Goal: Information Seeking & Learning: Find specific fact

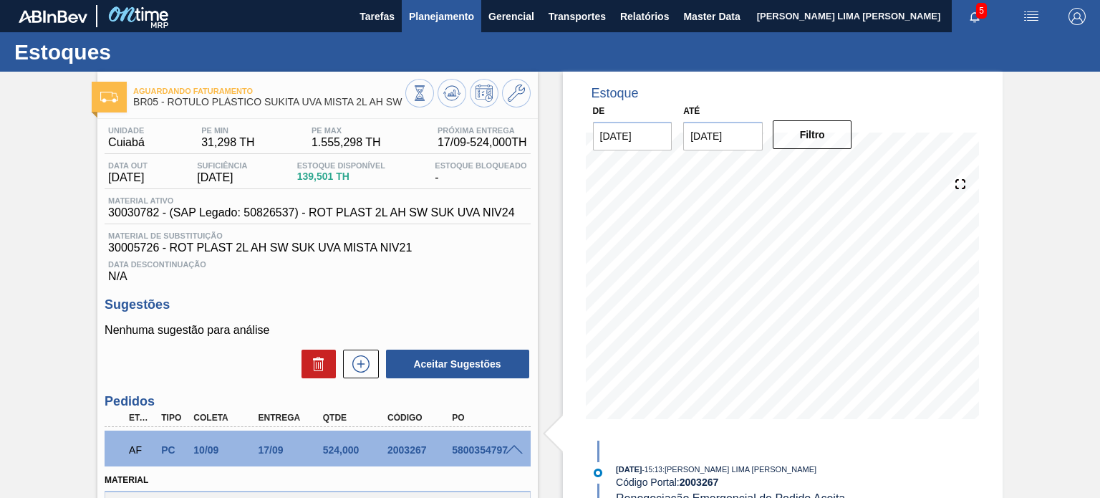
click at [441, 26] on button "Planejamento" at bounding box center [442, 16] width 80 height 32
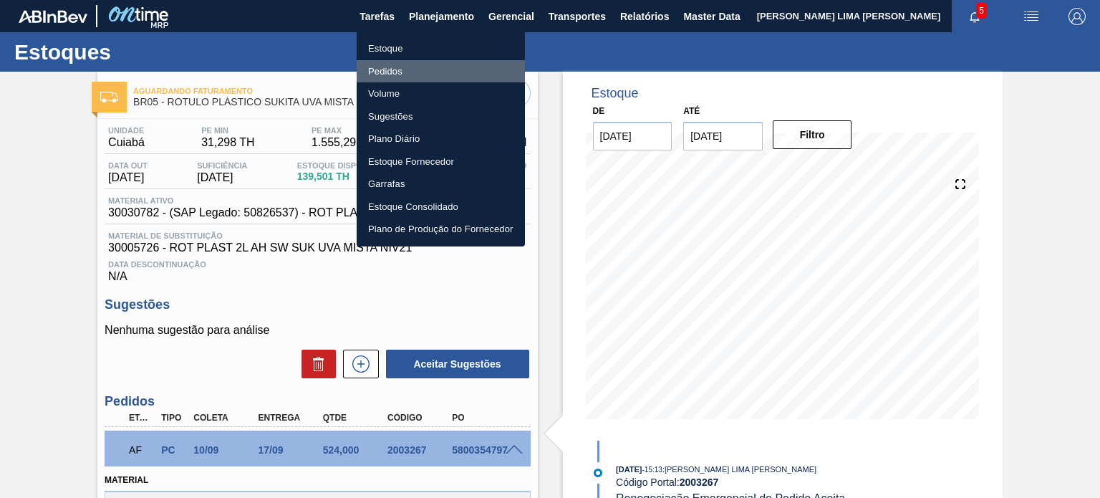
click at [406, 73] on li "Pedidos" at bounding box center [441, 71] width 168 height 23
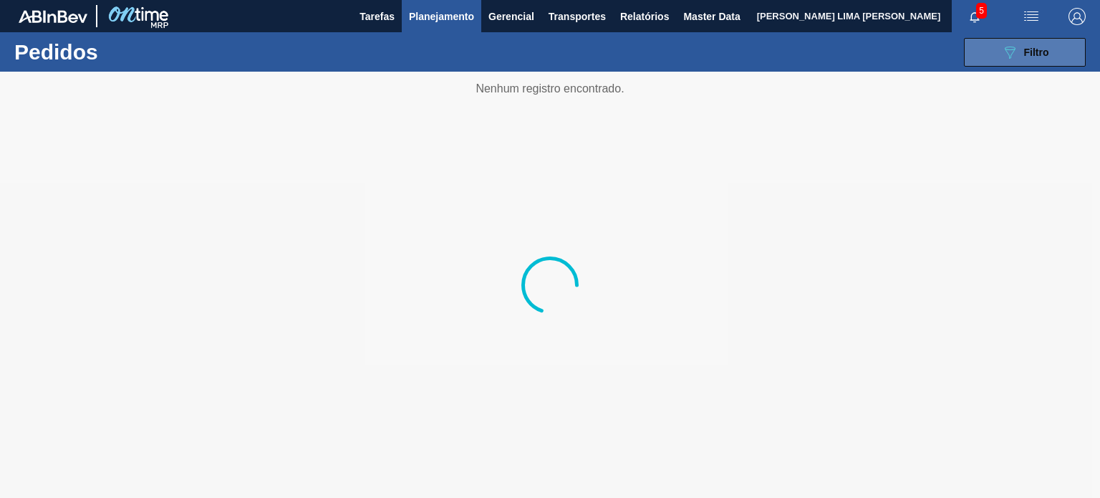
click at [1021, 48] on div "089F7B8B-B2A5-4AFE-B5C0-19BA573D28AC Filtro" at bounding box center [1025, 52] width 48 height 17
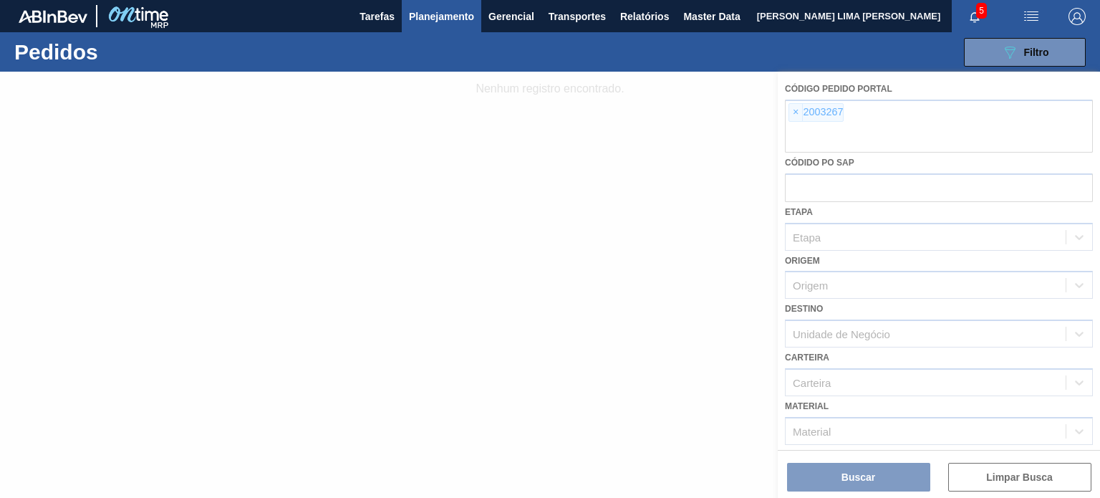
click at [798, 116] on div at bounding box center [550, 285] width 1100 height 426
click at [797, 114] on div at bounding box center [550, 285] width 1100 height 426
click at [794, 115] on div at bounding box center [550, 285] width 1100 height 426
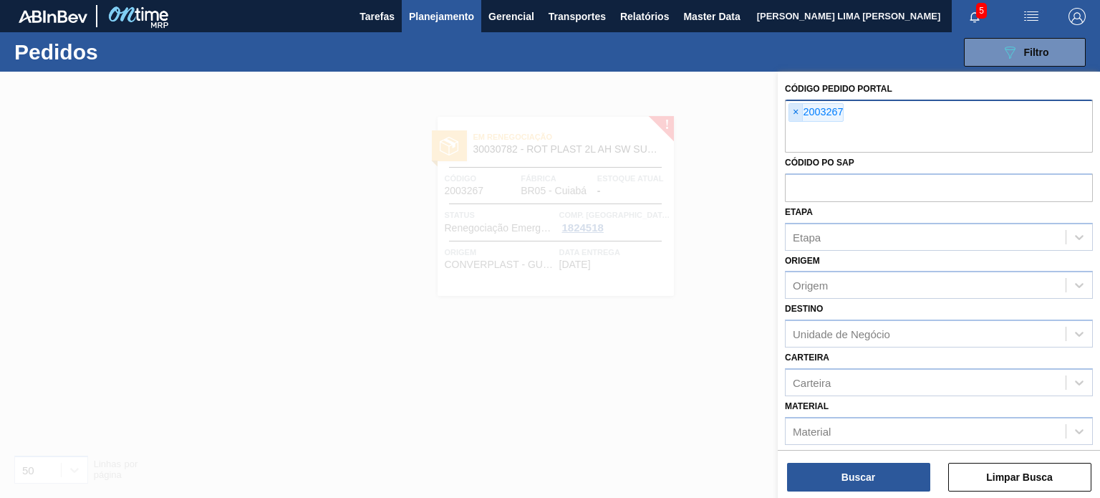
click at [798, 114] on span "×" at bounding box center [796, 112] width 14 height 17
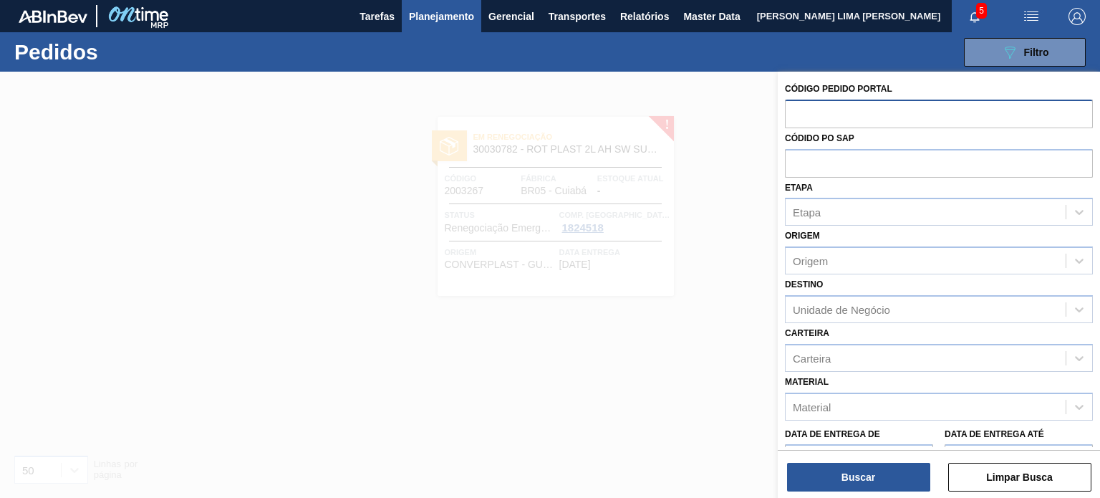
paste input "text"
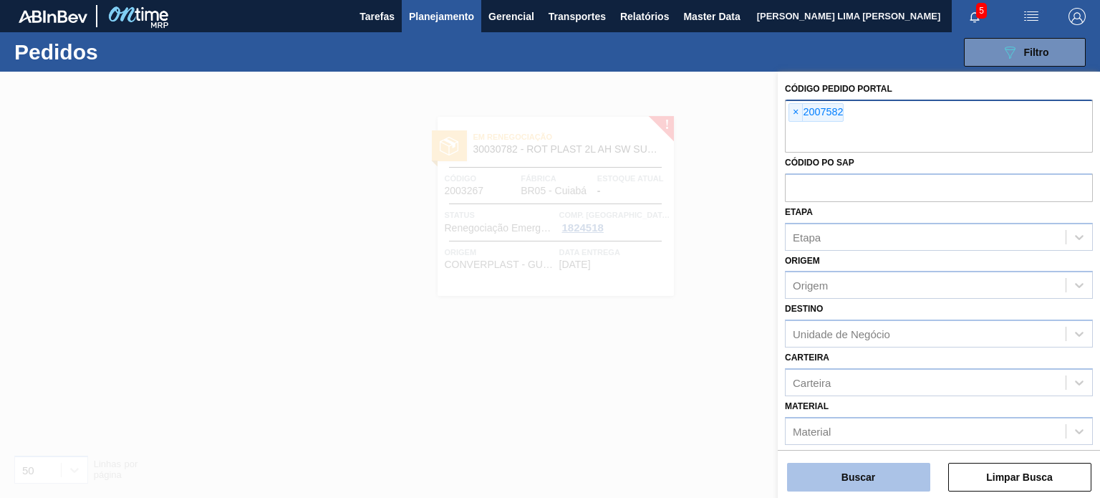
click at [900, 466] on button "Buscar" at bounding box center [858, 477] width 143 height 29
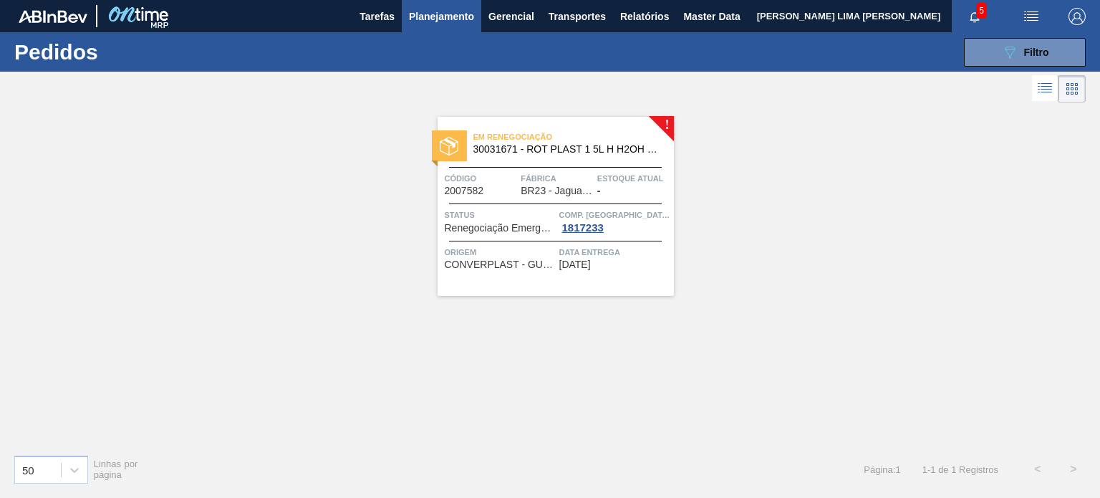
click at [527, 152] on span "30031671 - ROT PLAST 1 5L H H2OH LIMONETO IN211" at bounding box center [567, 149] width 189 height 11
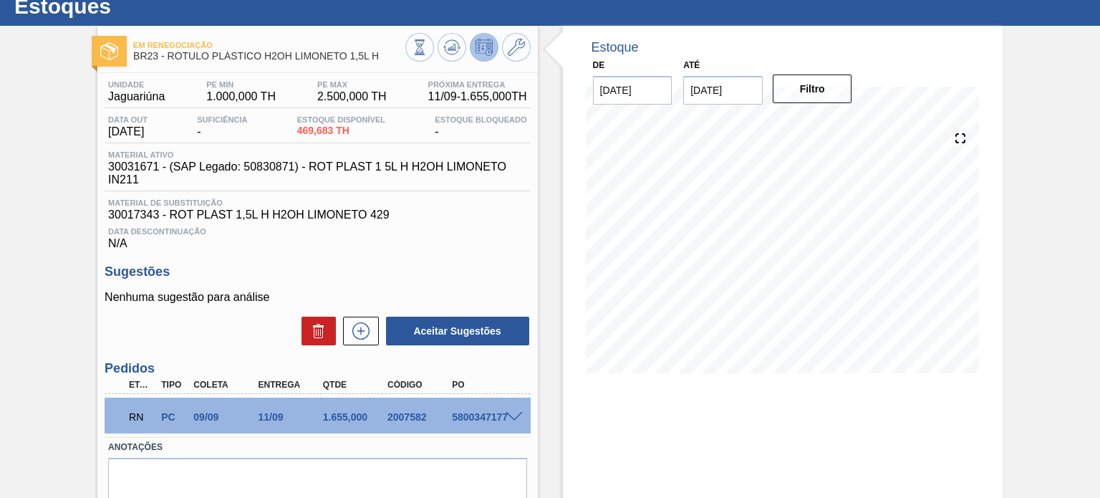
scroll to position [72, 0]
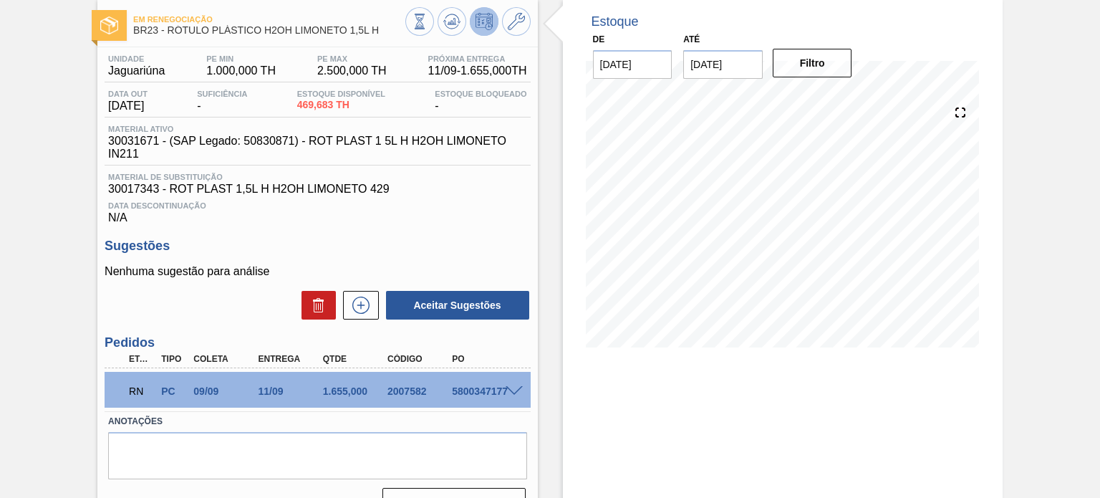
click at [519, 391] on span at bounding box center [514, 391] width 17 height 11
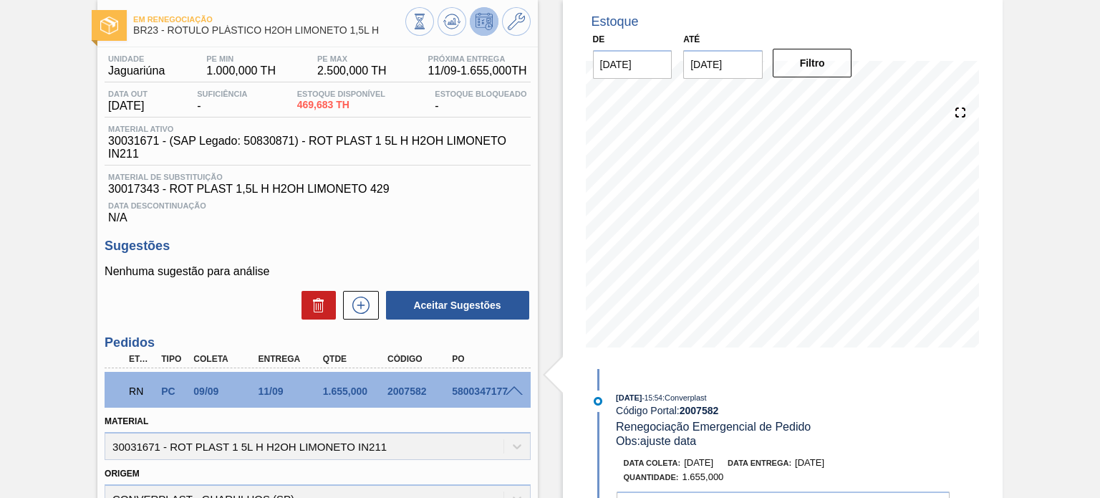
scroll to position [0, 0]
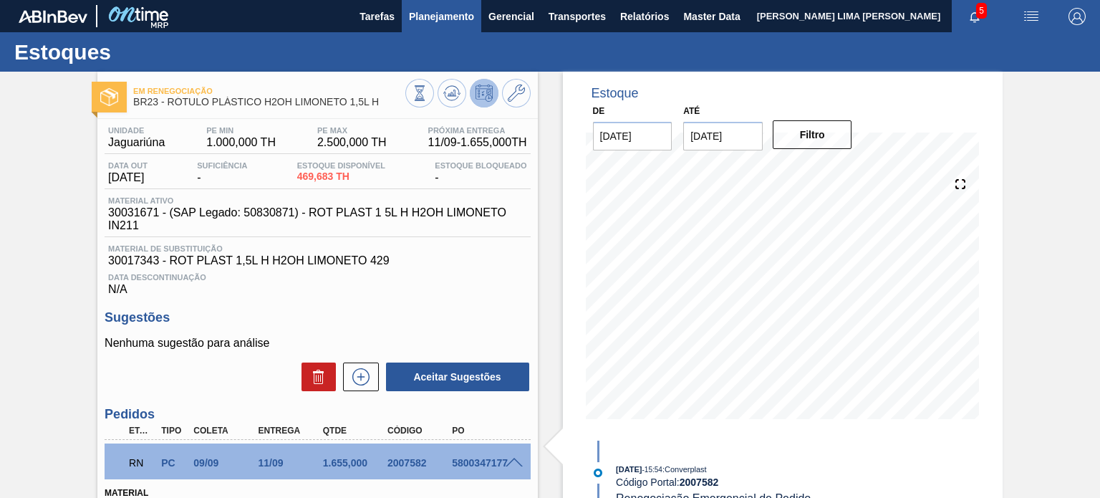
click at [429, 30] on button "Planejamento" at bounding box center [442, 16] width 80 height 32
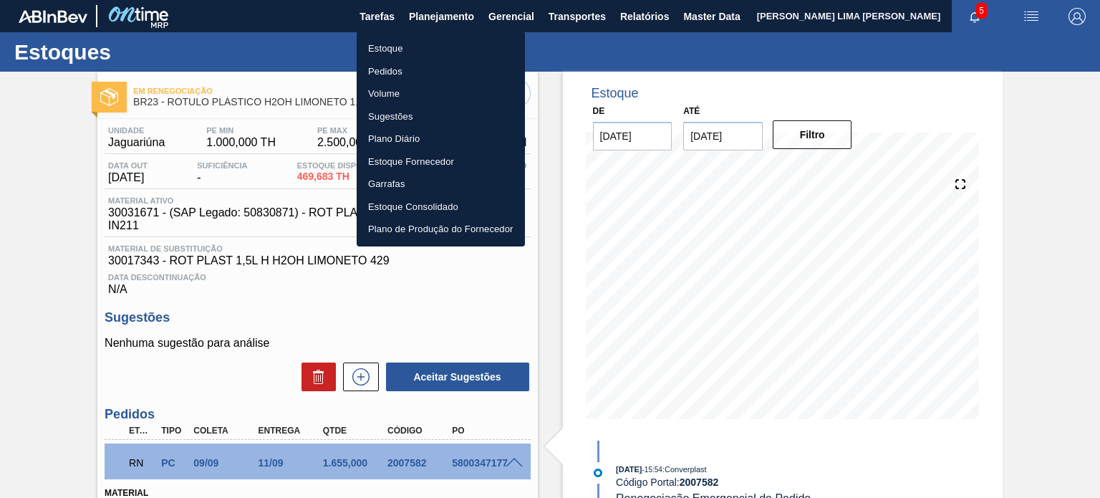
click at [407, 57] on li "Estoque" at bounding box center [441, 48] width 168 height 23
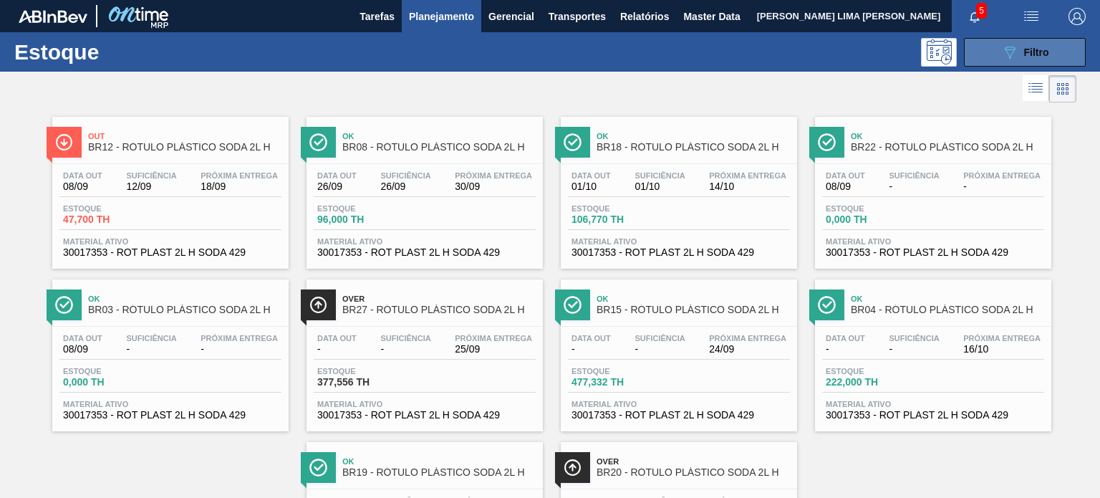
click at [997, 54] on button "089F7B8B-B2A5-4AFE-B5C0-19BA573D28AC Filtro" at bounding box center [1025, 52] width 122 height 29
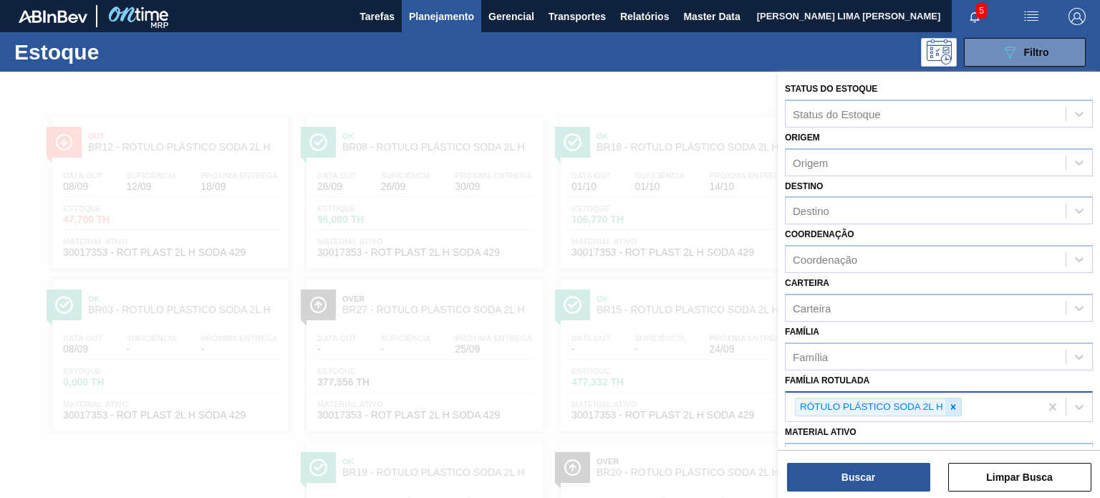
click at [950, 398] on div at bounding box center [954, 407] width 16 height 18
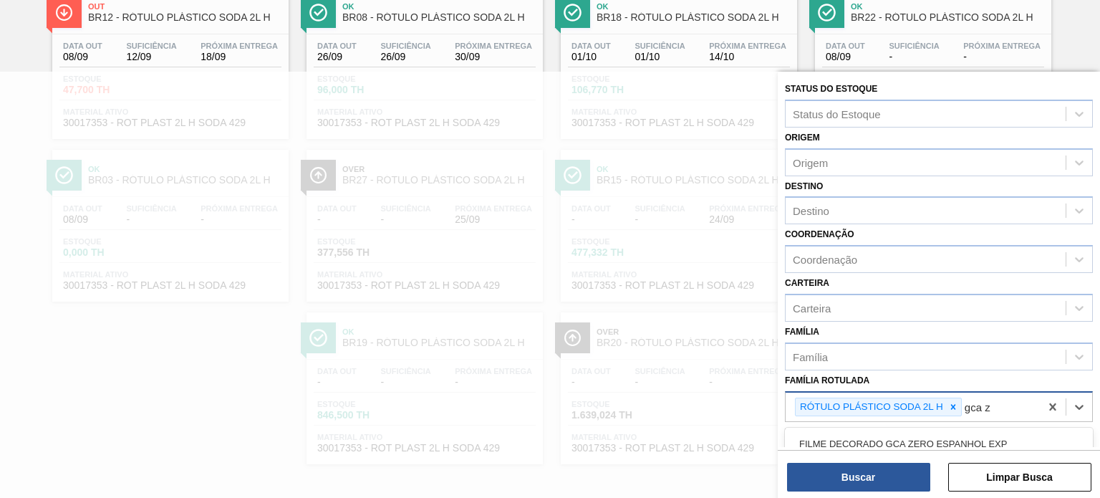
click at [950, 398] on div at bounding box center [954, 407] width 16 height 18
type Rotulada "gca zero 200"
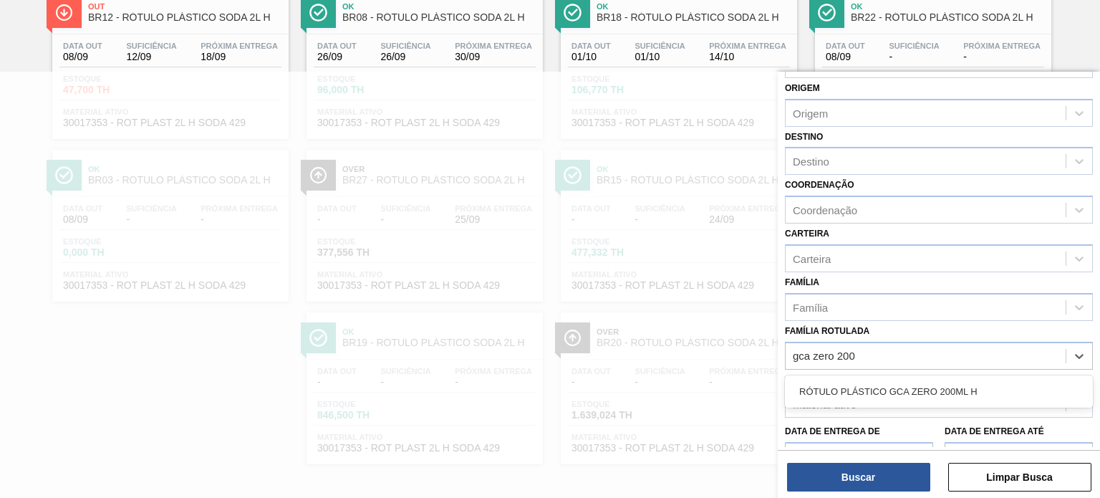
scroll to position [72, 0]
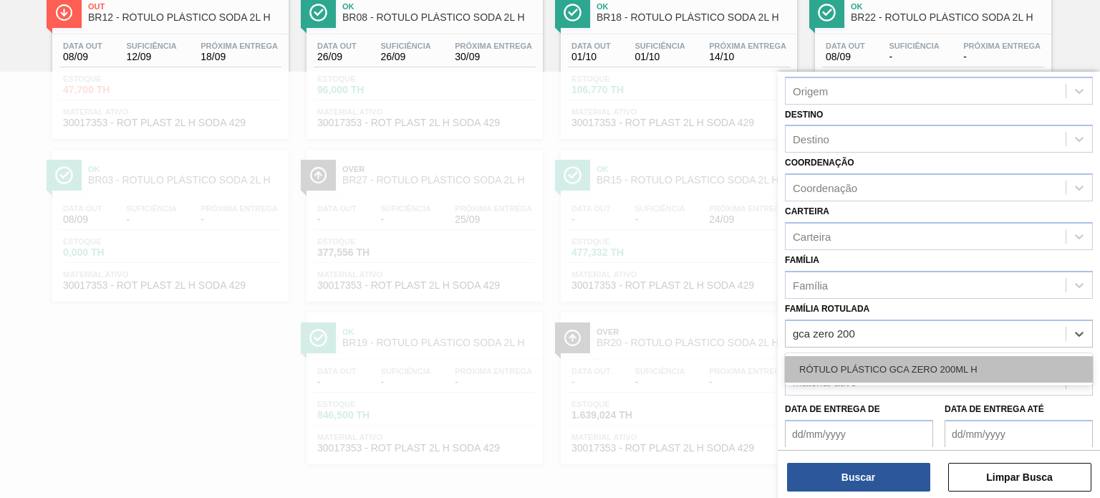
click at [946, 374] on div "RÓTULO PLÁSTICO GCA ZERO 200ML H" at bounding box center [939, 369] width 308 height 27
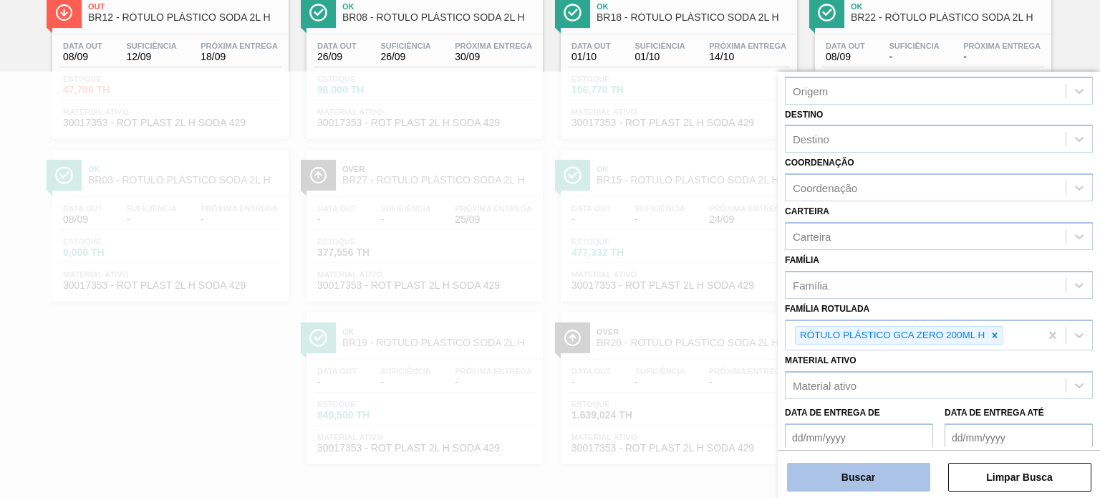
click at [900, 479] on button "Buscar" at bounding box center [858, 477] width 143 height 29
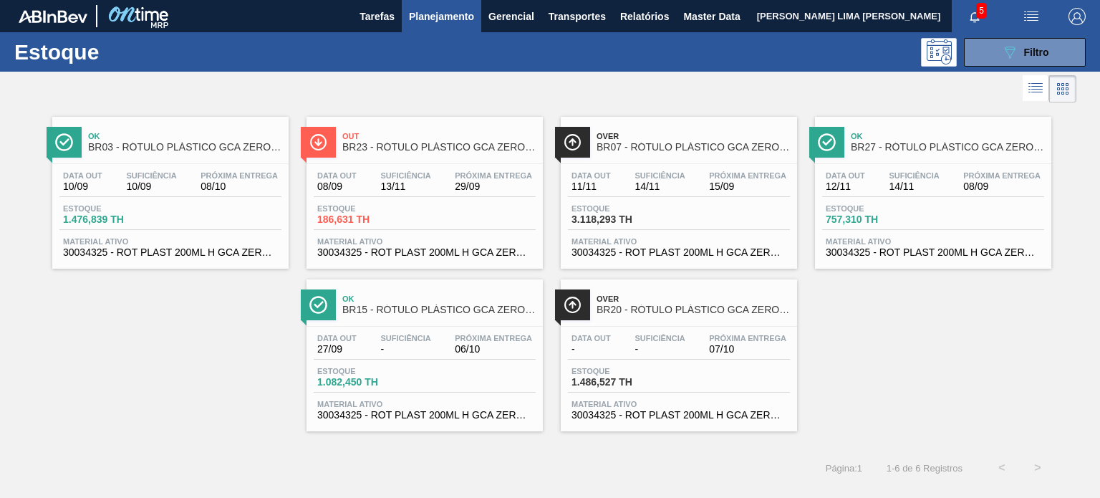
click at [880, 197] on div "Data out 12/11 Suficiência 14/11 Próxima Entrega 08/09 Estoque 757,310 TH Mater…" at bounding box center [933, 212] width 236 height 97
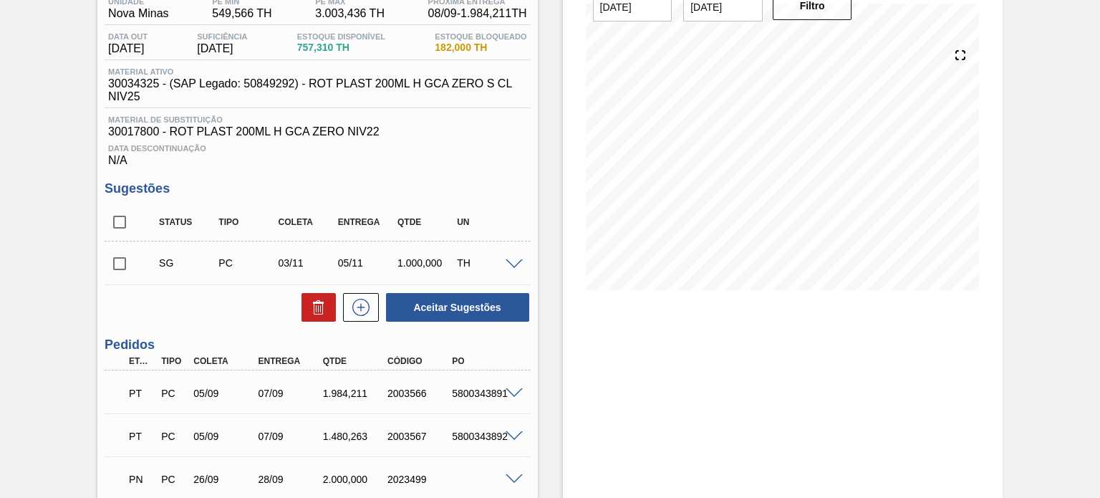
scroll to position [215, 0]
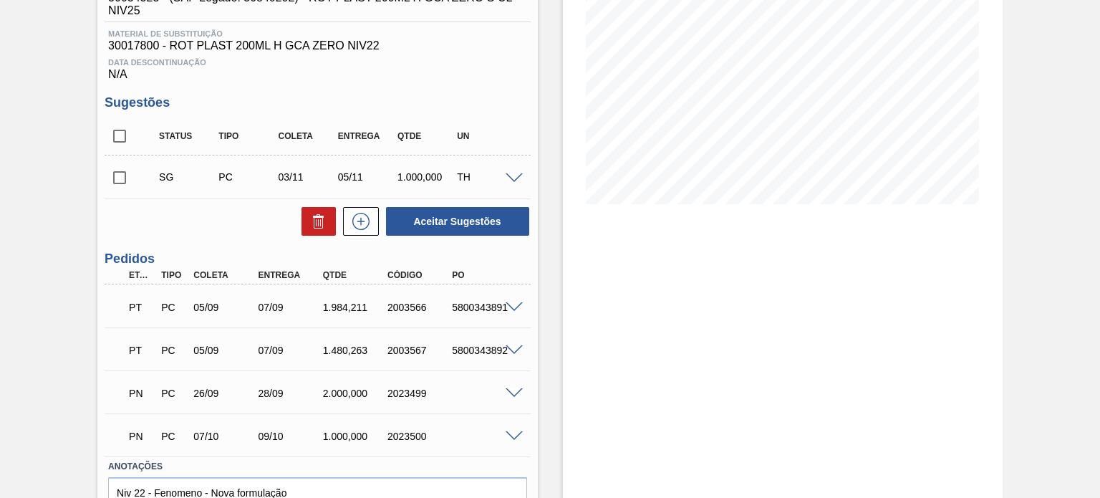
click at [517, 304] on span at bounding box center [514, 307] width 17 height 11
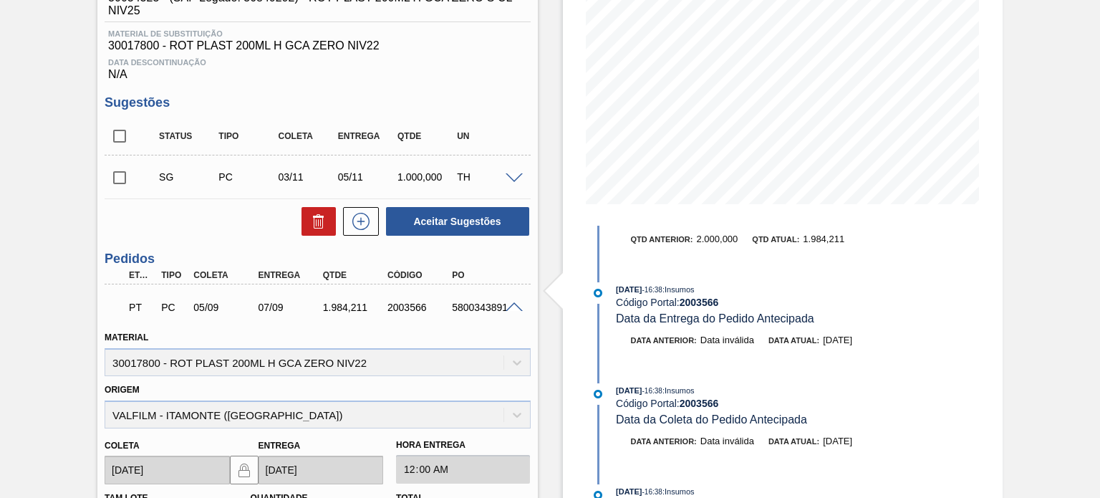
scroll to position [0, 0]
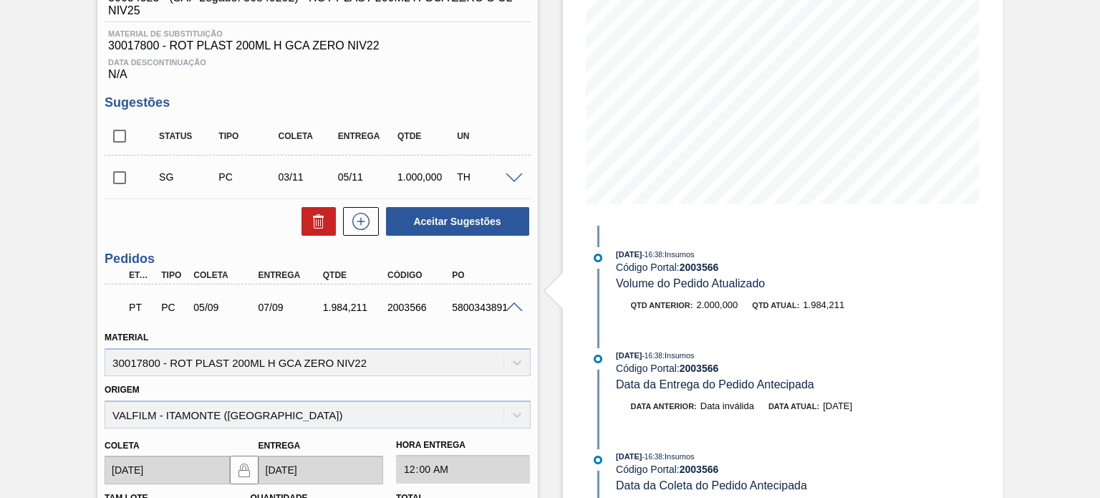
click at [523, 311] on div at bounding box center [516, 306] width 29 height 11
click at [502, 312] on div "5800343891" at bounding box center [483, 307] width 71 height 11
click at [510, 309] on span at bounding box center [514, 307] width 17 height 11
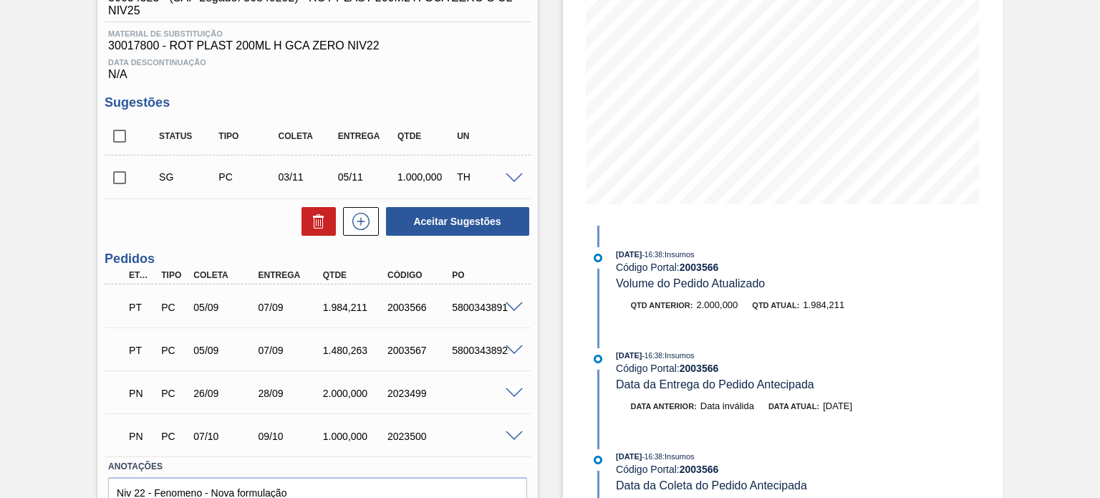
click at [422, 314] on div "PT PC 05/09 07/09 1.984,211 2003566 5800343891" at bounding box center [314, 306] width 388 height 29
click at [415, 311] on div "2003566" at bounding box center [419, 307] width 71 height 11
copy div "2003566"
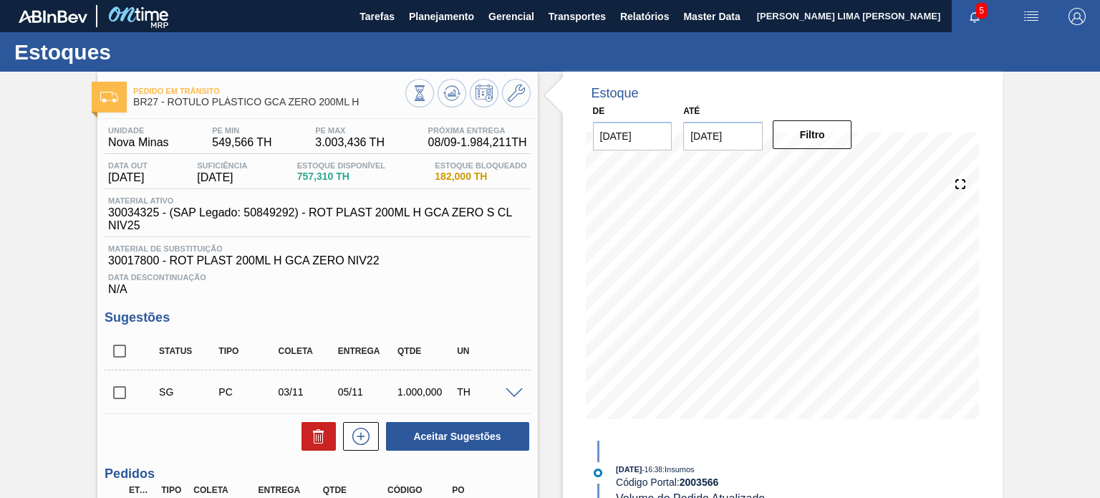
scroll to position [143, 0]
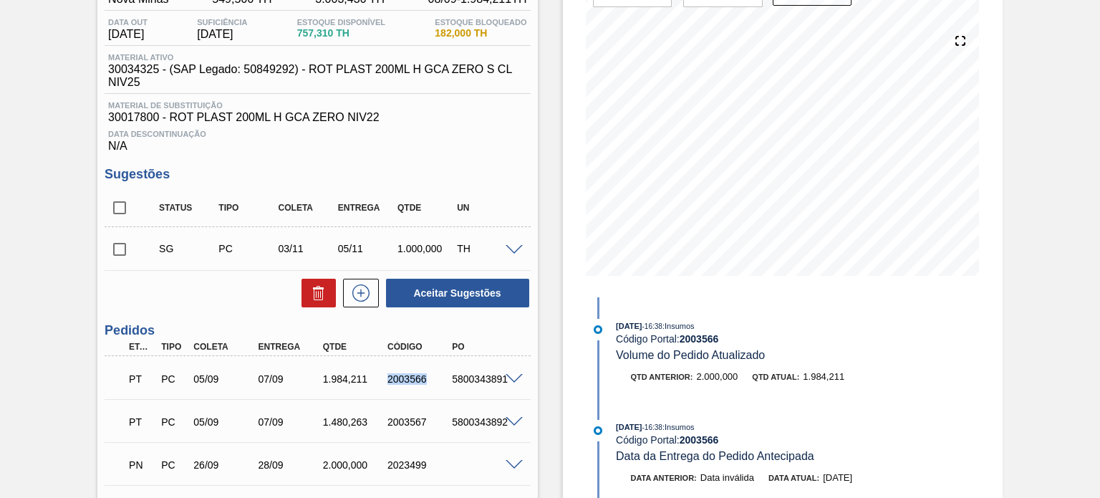
copy div "2003566"
click at [393, 418] on div "2003567" at bounding box center [419, 421] width 71 height 11
copy div "2003567"
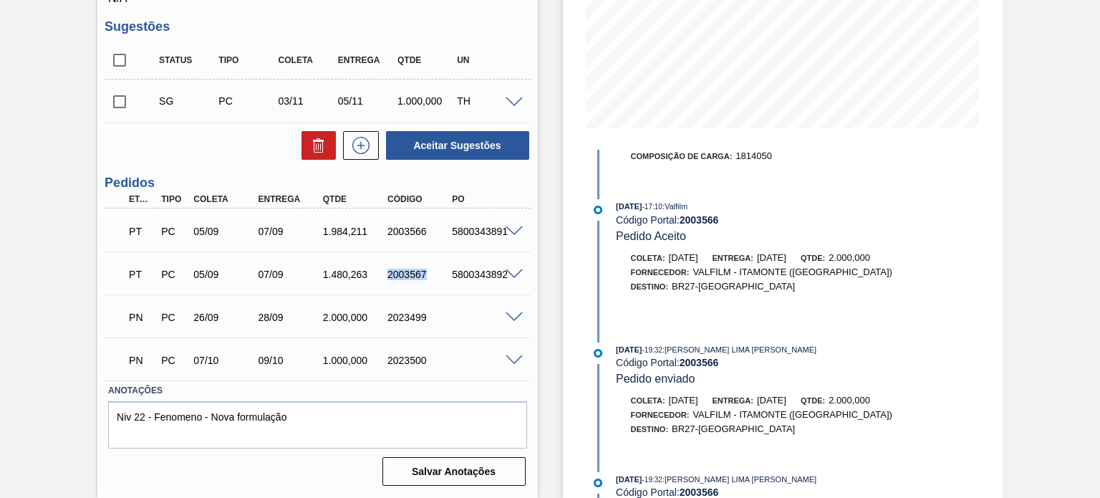
scroll to position [825, 0]
